Goal: Transaction & Acquisition: Purchase product/service

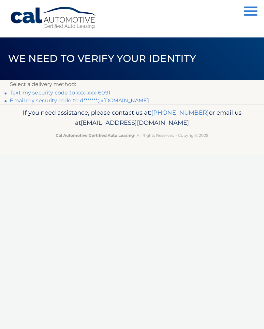
click at [88, 95] on link "Text my security code to xxx-xxx-6091" at bounding box center [60, 93] width 101 height 6
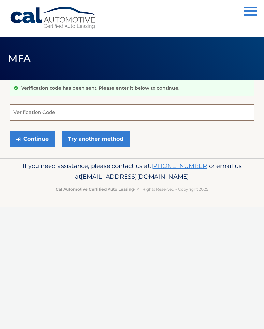
click at [92, 109] on input "Verification Code" at bounding box center [132, 112] width 244 height 16
type input "075624"
click at [40, 139] on button "Continue" at bounding box center [32, 139] width 45 height 16
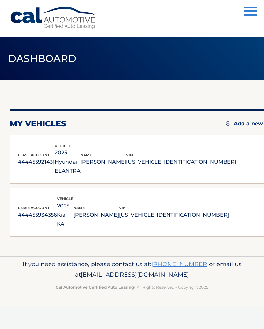
click at [263, 208] on img at bounding box center [266, 211] width 7 height 7
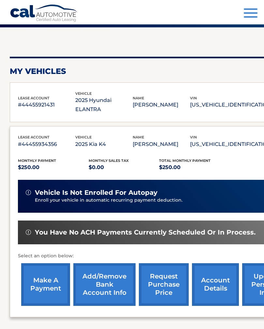
scroll to position [53, 0]
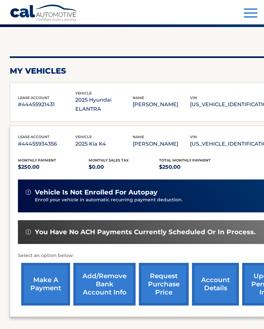
click at [50, 282] on link "make a payment" at bounding box center [45, 284] width 49 height 43
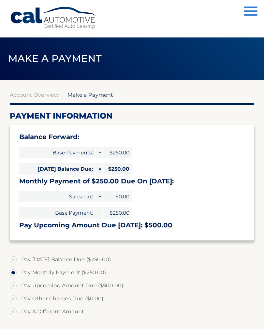
select select "OTRiYjdmMjktYzhiMy00OTc5LWFjZmUtM2FjOWQ3ZjVmOTg4"
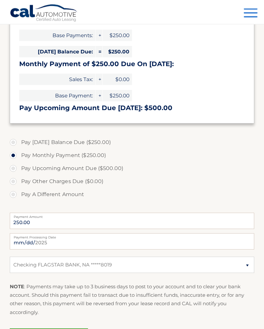
scroll to position [118, 0]
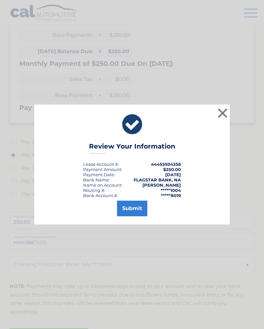
click at [132, 213] on button "Submit" at bounding box center [132, 209] width 30 height 16
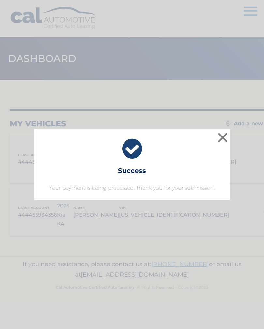
click at [225, 137] on button "×" at bounding box center [222, 137] width 13 height 13
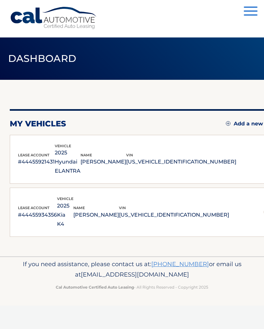
click at [248, 11] on span "button" at bounding box center [250, 10] width 14 height 1
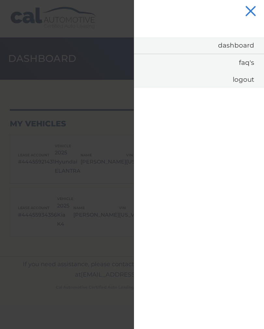
click at [246, 81] on link "Logout" at bounding box center [199, 79] width 130 height 17
